Goal: Task Accomplishment & Management: Use online tool/utility

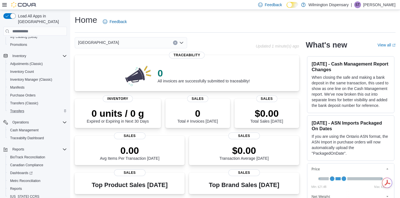
scroll to position [78, 0]
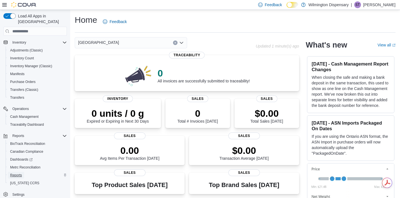
click at [10, 173] on span "Reports" at bounding box center [16, 175] width 12 height 4
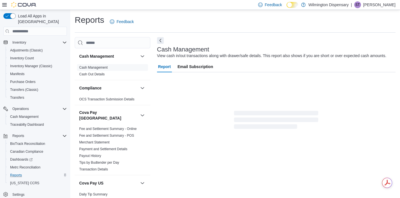
scroll to position [3, 0]
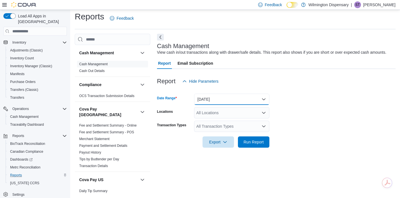
click at [235, 101] on button "Today" at bounding box center [231, 99] width 75 height 11
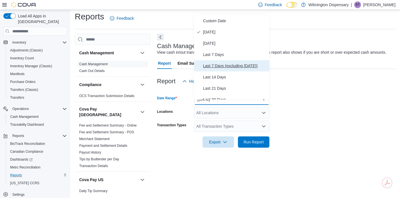
click at [231, 68] on span "Last 7 Days (excluding today)" at bounding box center [235, 65] width 64 height 7
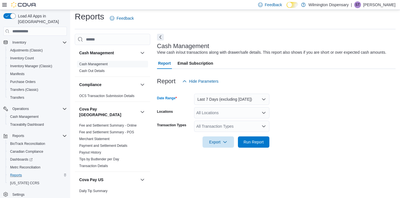
click at [217, 118] on div "All Locations" at bounding box center [231, 112] width 75 height 11
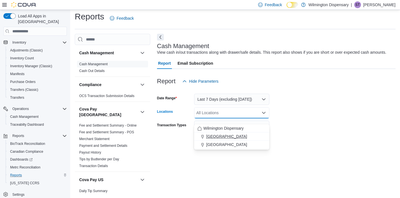
click at [218, 137] on span "Castle Street" at bounding box center [226, 136] width 41 height 6
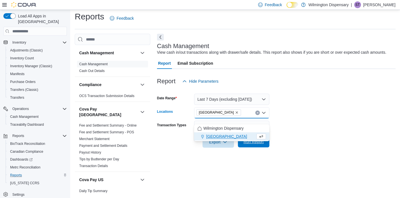
click at [262, 144] on span "Run Report" at bounding box center [253, 142] width 20 height 6
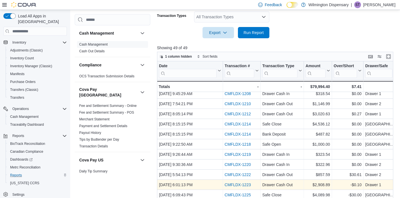
scroll to position [135, 0]
